Goal: Use online tool/utility: Utilize a website feature to perform a specific function

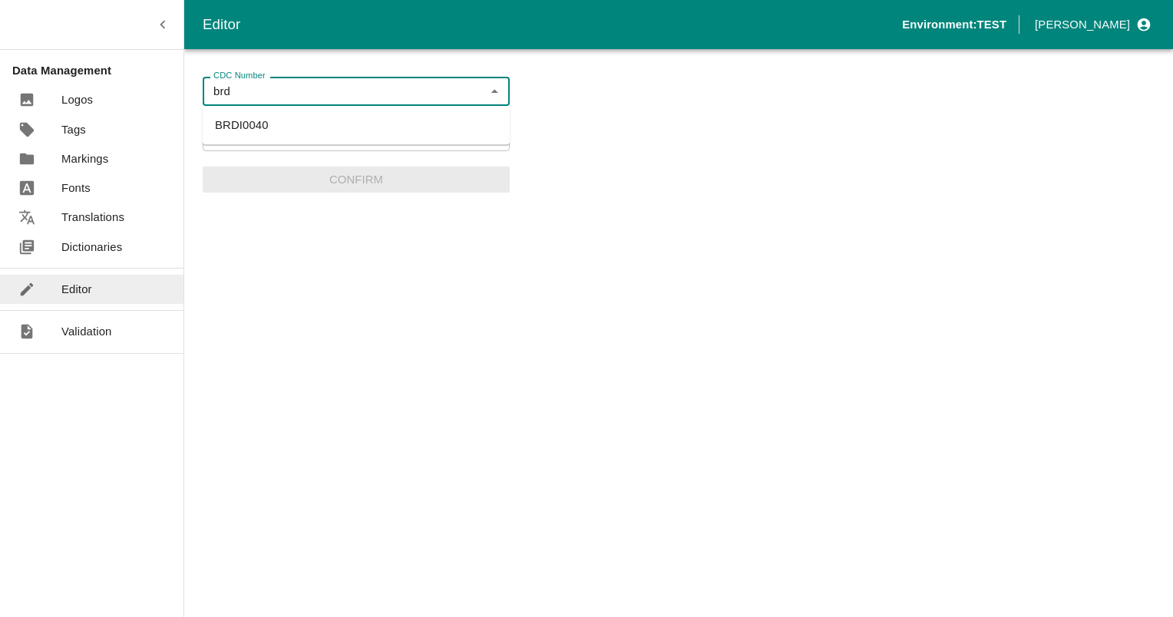
click at [259, 127] on li "BRDI0040" at bounding box center [356, 125] width 307 height 26
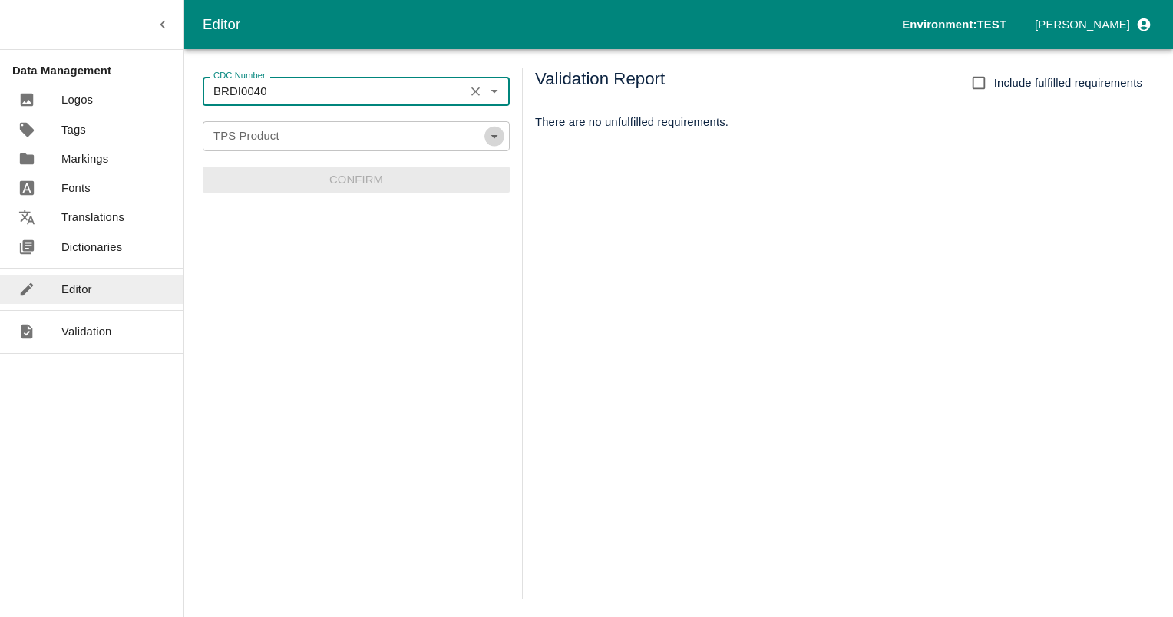
click at [493, 141] on icon "Open" at bounding box center [494, 135] width 17 height 17
type input "BRDI0040"
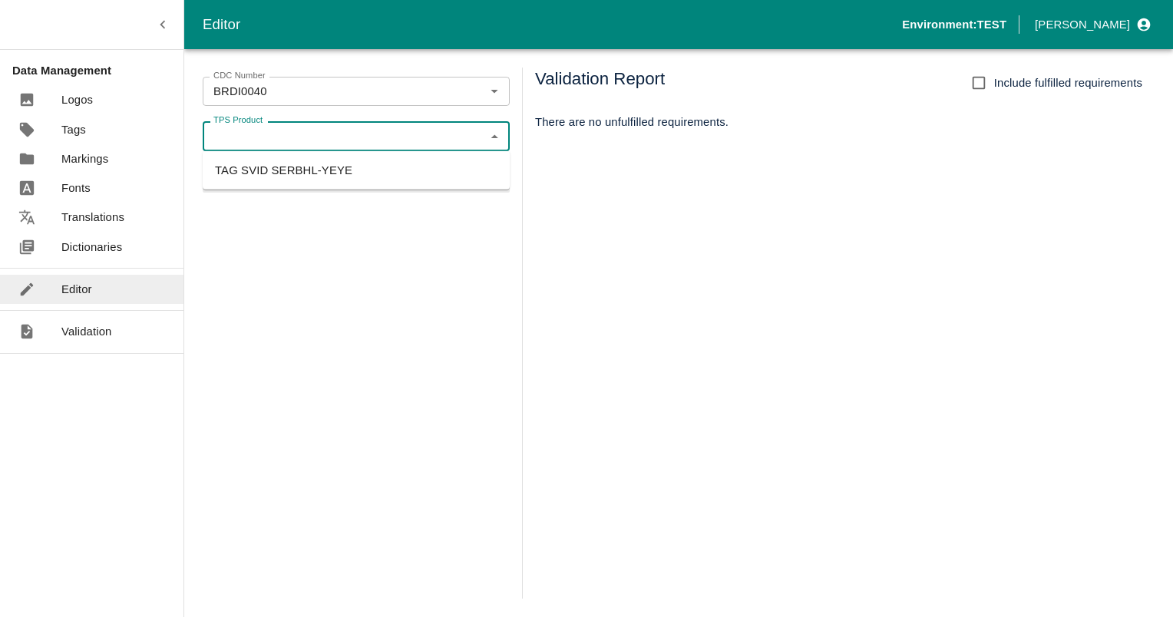
click at [342, 178] on li "TAG SVID SERBHL-YEYE" at bounding box center [356, 170] width 307 height 26
type input "TAG SVID SERBHL-YEYE"
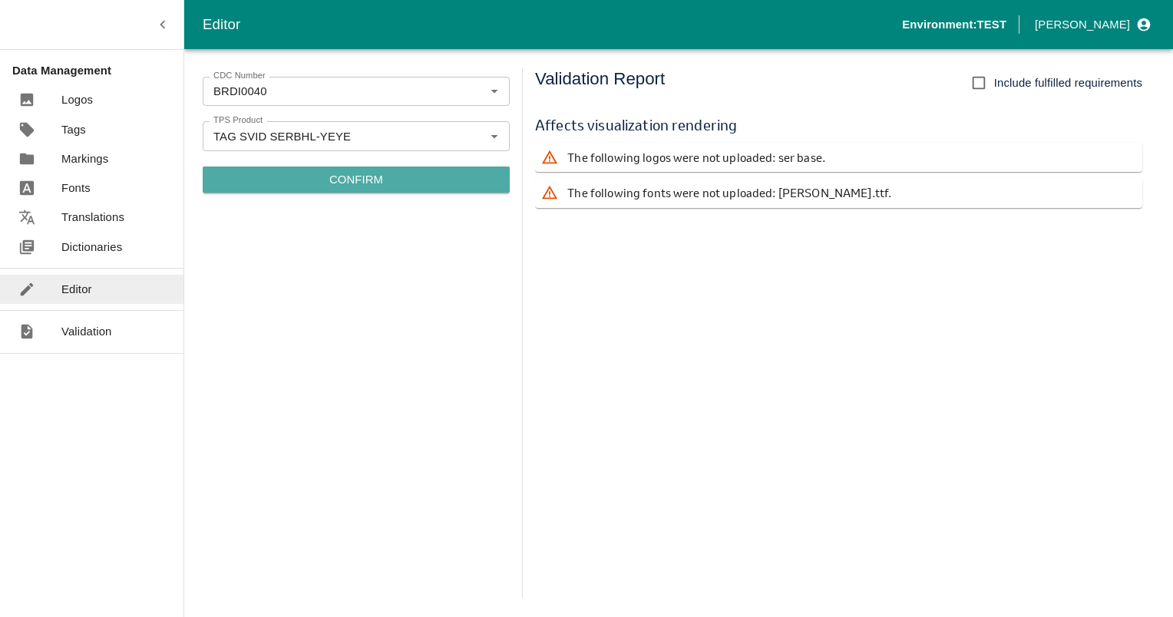
click at [342, 178] on p "Confirm" at bounding box center [356, 179] width 54 height 17
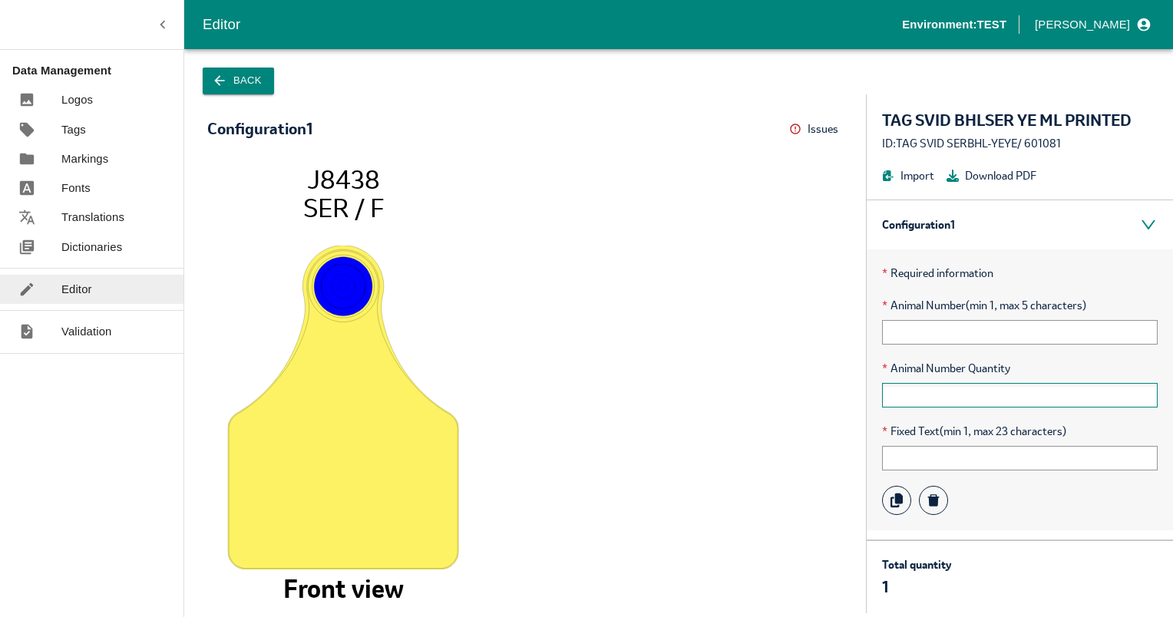
scroll to position [45, 0]
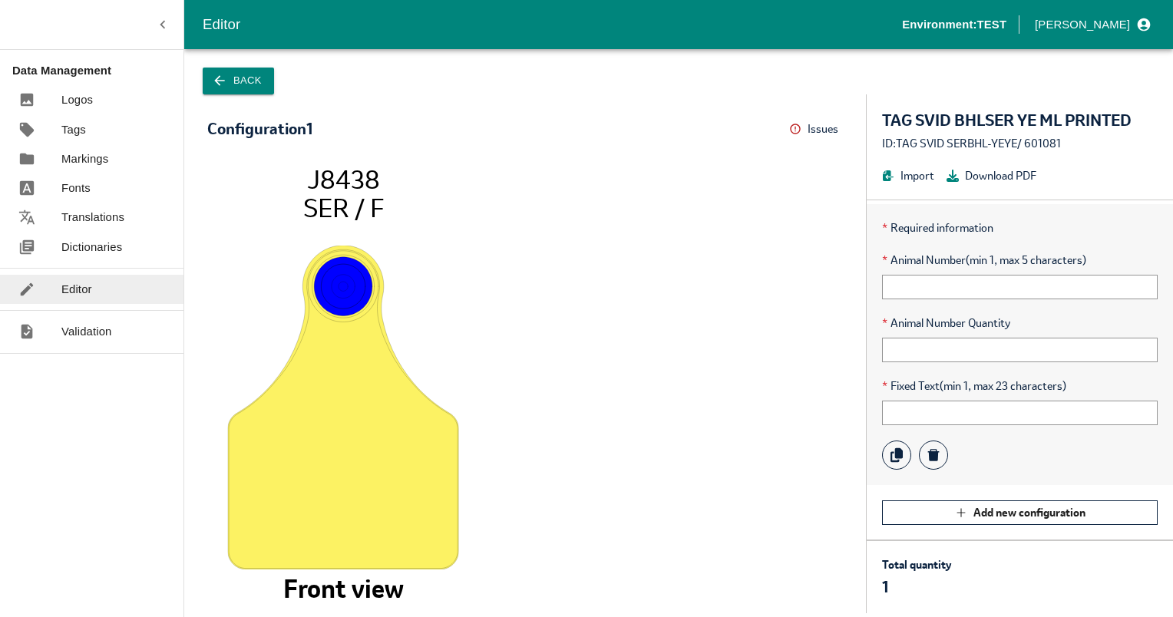
click at [1047, 141] on div "ID: TAG SVID SERBHL-YEYE / 601081" at bounding box center [1020, 143] width 276 height 17
click at [953, 286] on input "text" at bounding box center [1020, 287] width 276 height 25
drag, startPoint x: 539, startPoint y: 2, endPoint x: 755, endPoint y: 75, distance: 228.7
click at [755, 75] on div "Back" at bounding box center [678, 71] width 989 height 45
